Goal: Transaction & Acquisition: Register for event/course

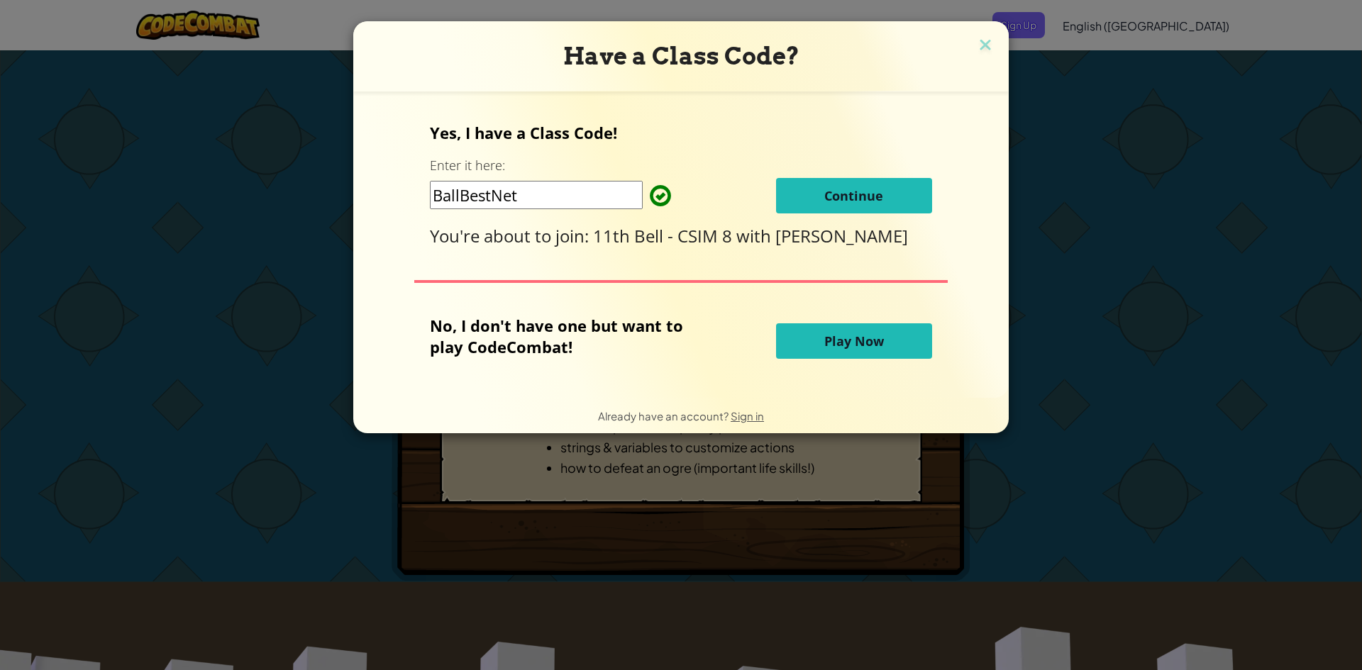
click at [895, 197] on button "Continue" at bounding box center [854, 195] width 156 height 35
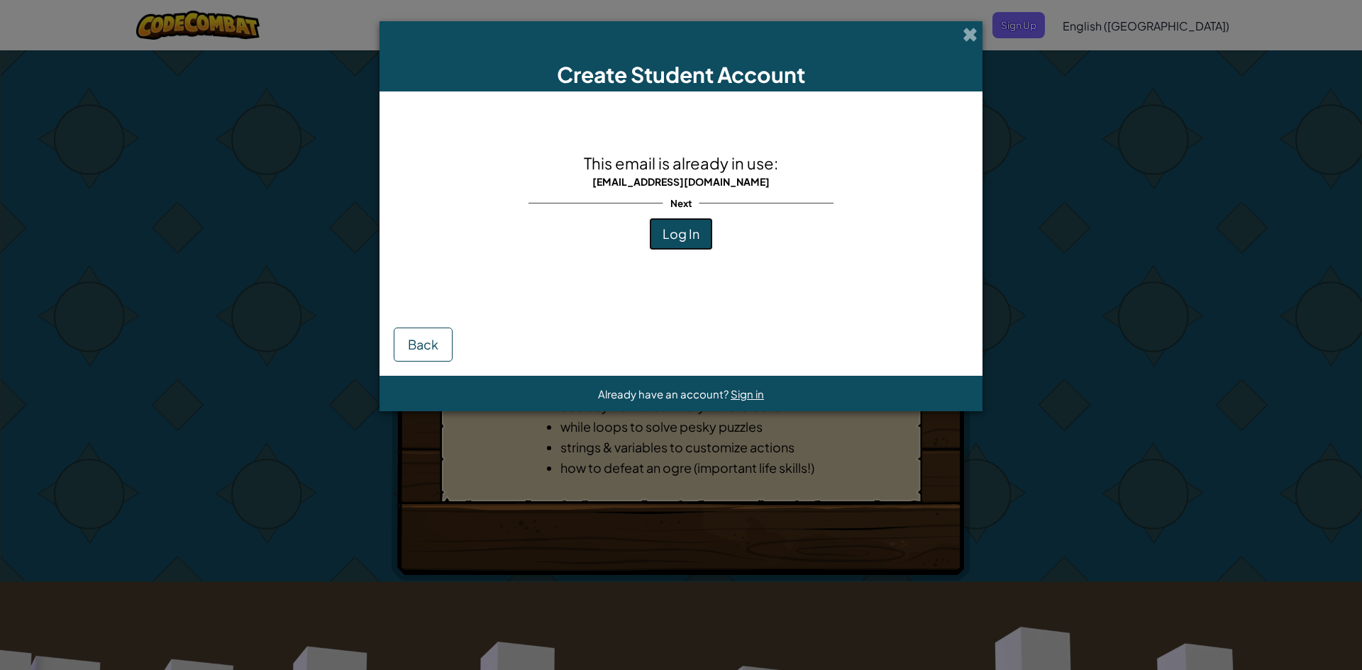
click at [681, 241] on span "Log In" at bounding box center [681, 234] width 37 height 16
